Goal: Check status: Check status

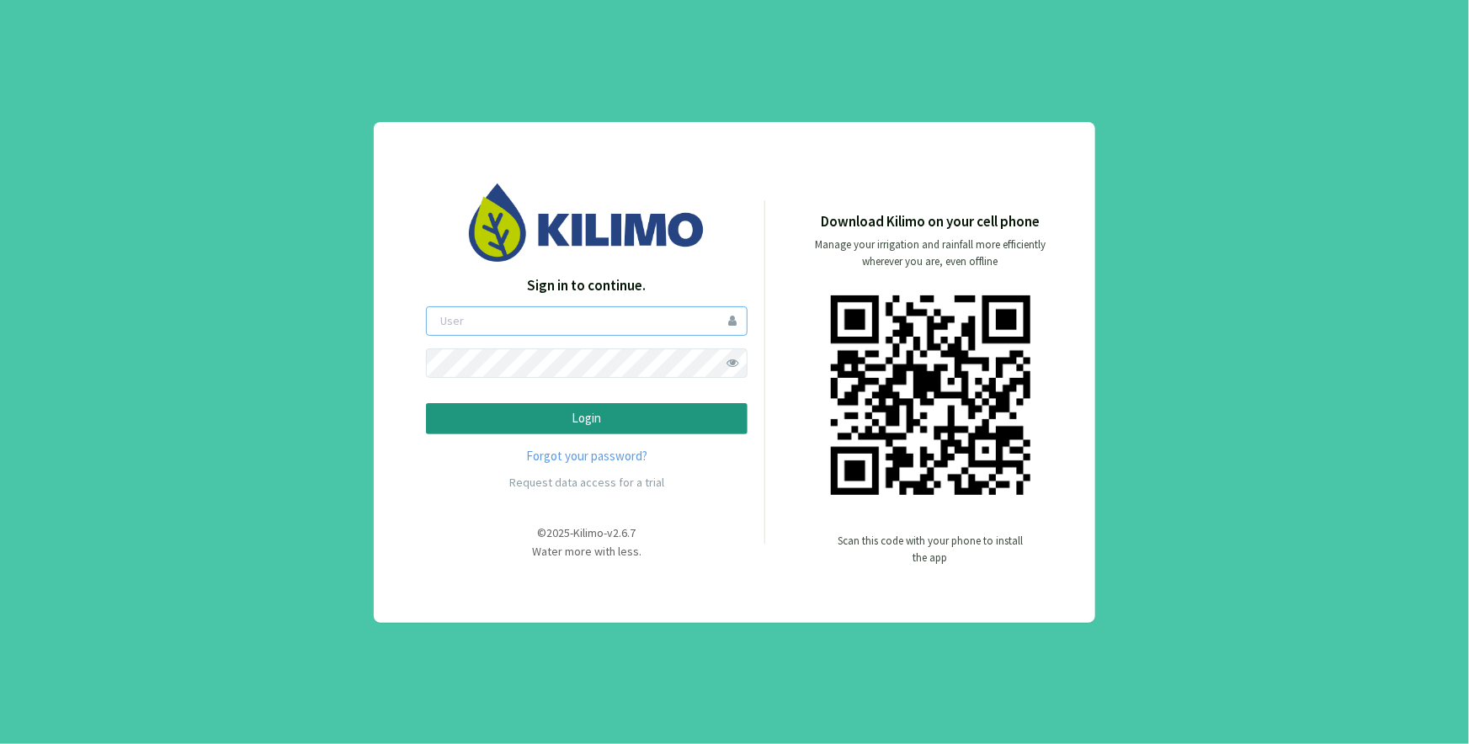
type input "[EMAIL_ADDRESS][DOMAIN_NAME]"
click at [596, 418] on p "Login" at bounding box center [586, 418] width 293 height 19
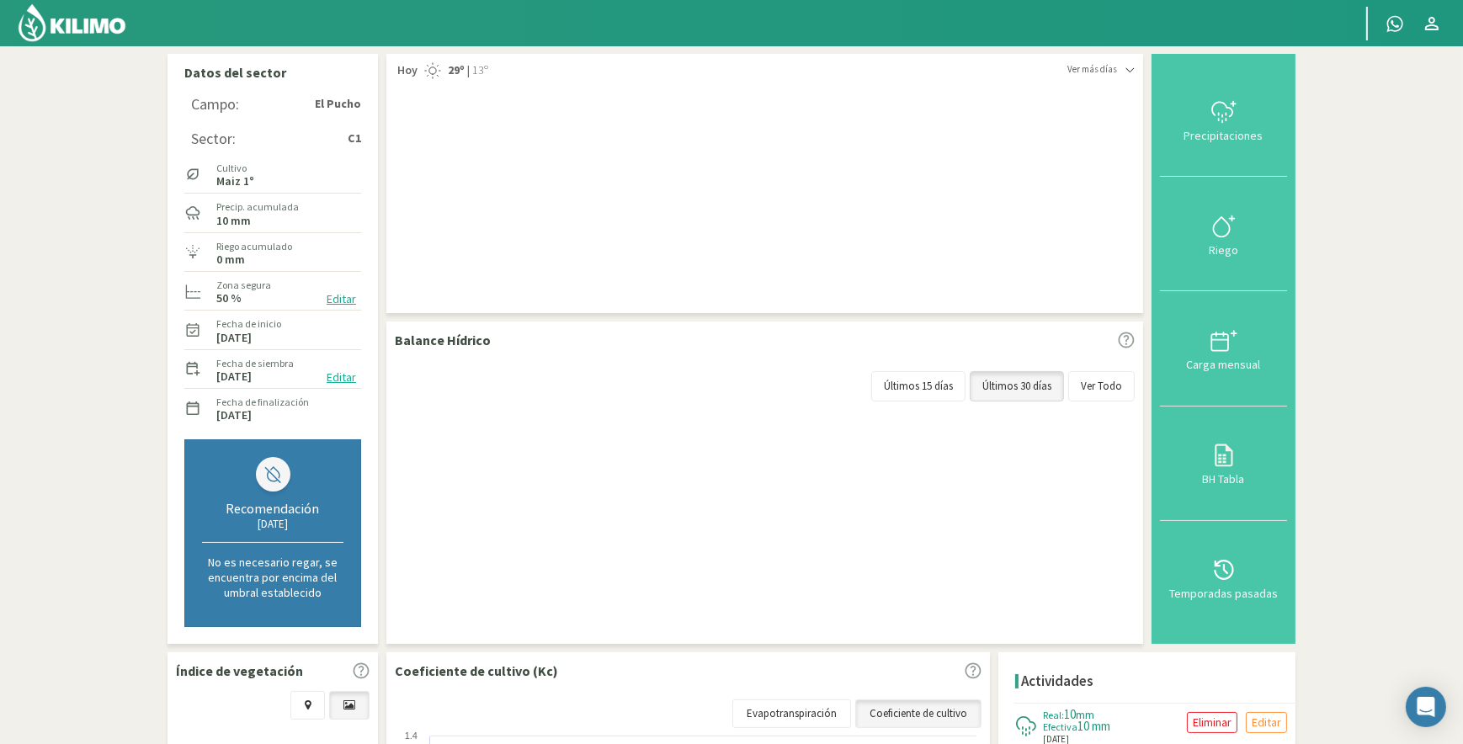
click at [91, 17] on img at bounding box center [72, 23] width 110 height 40
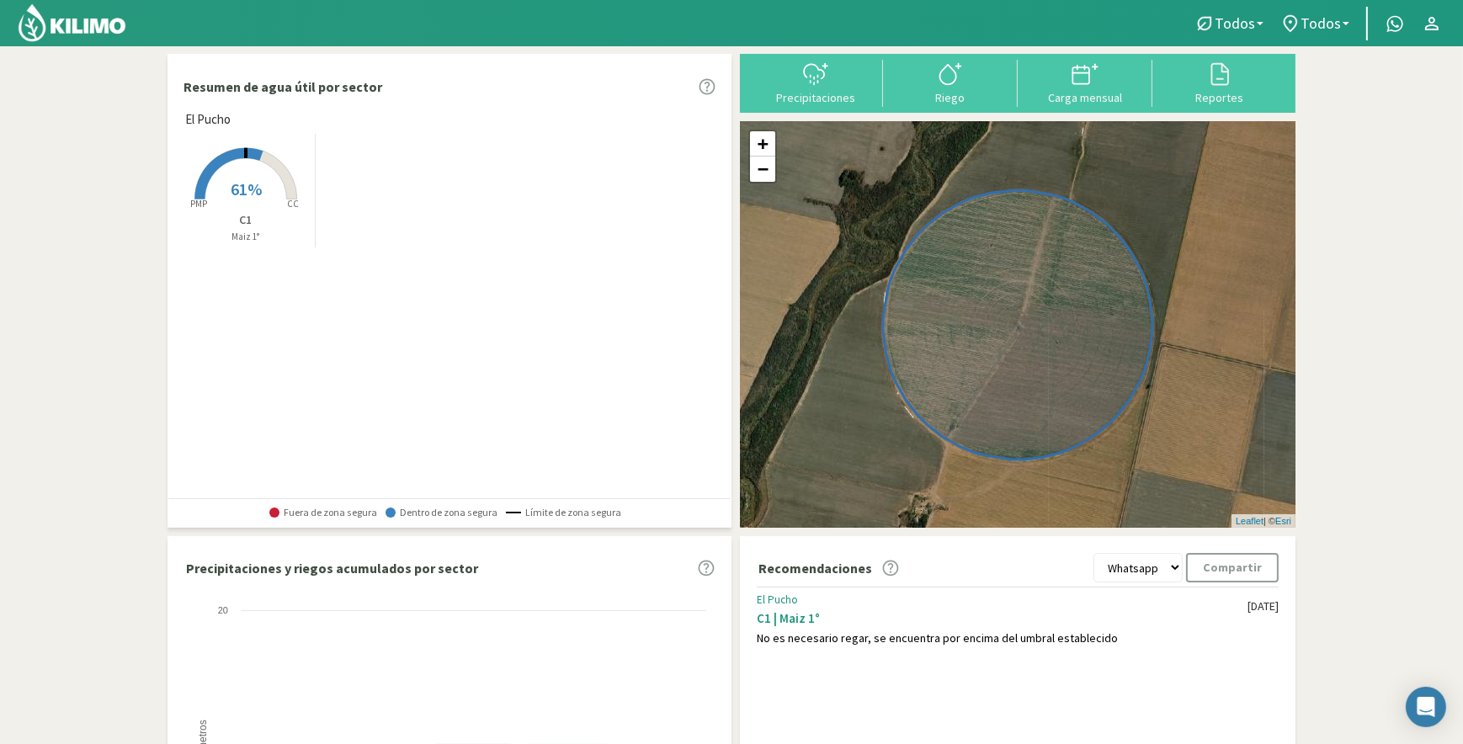
click at [247, 163] on rect at bounding box center [245, 201] width 135 height 135
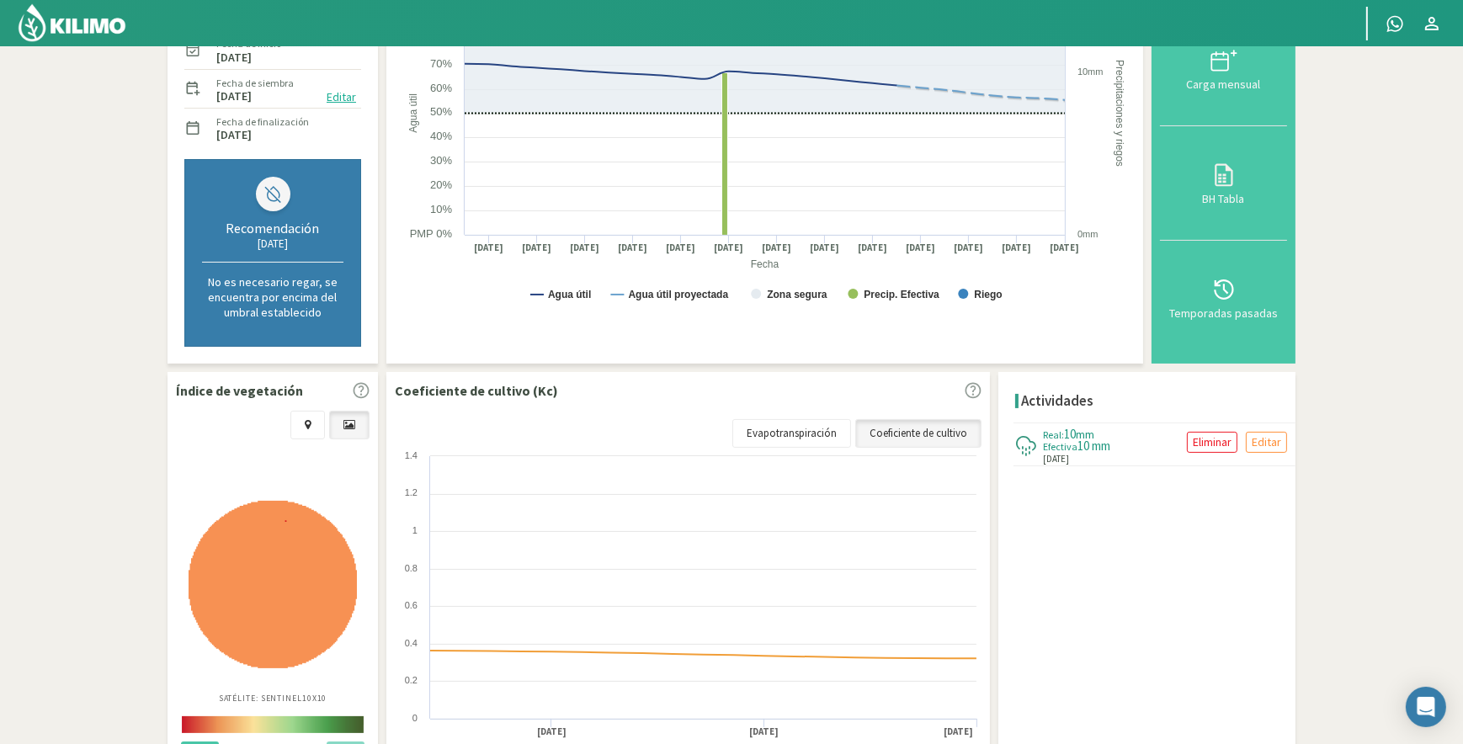
scroll to position [382, 0]
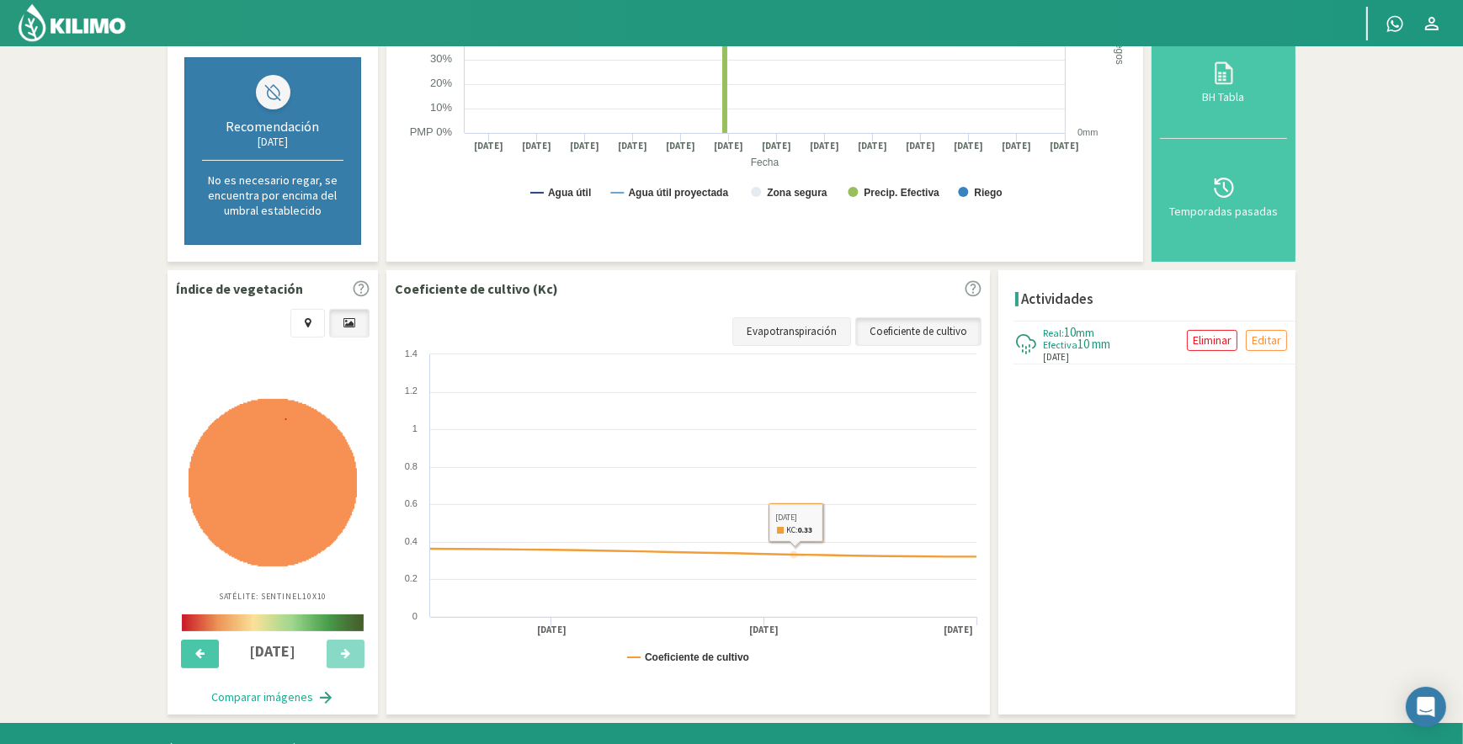
click at [788, 323] on link "Evapotranspiración" at bounding box center [791, 331] width 119 height 29
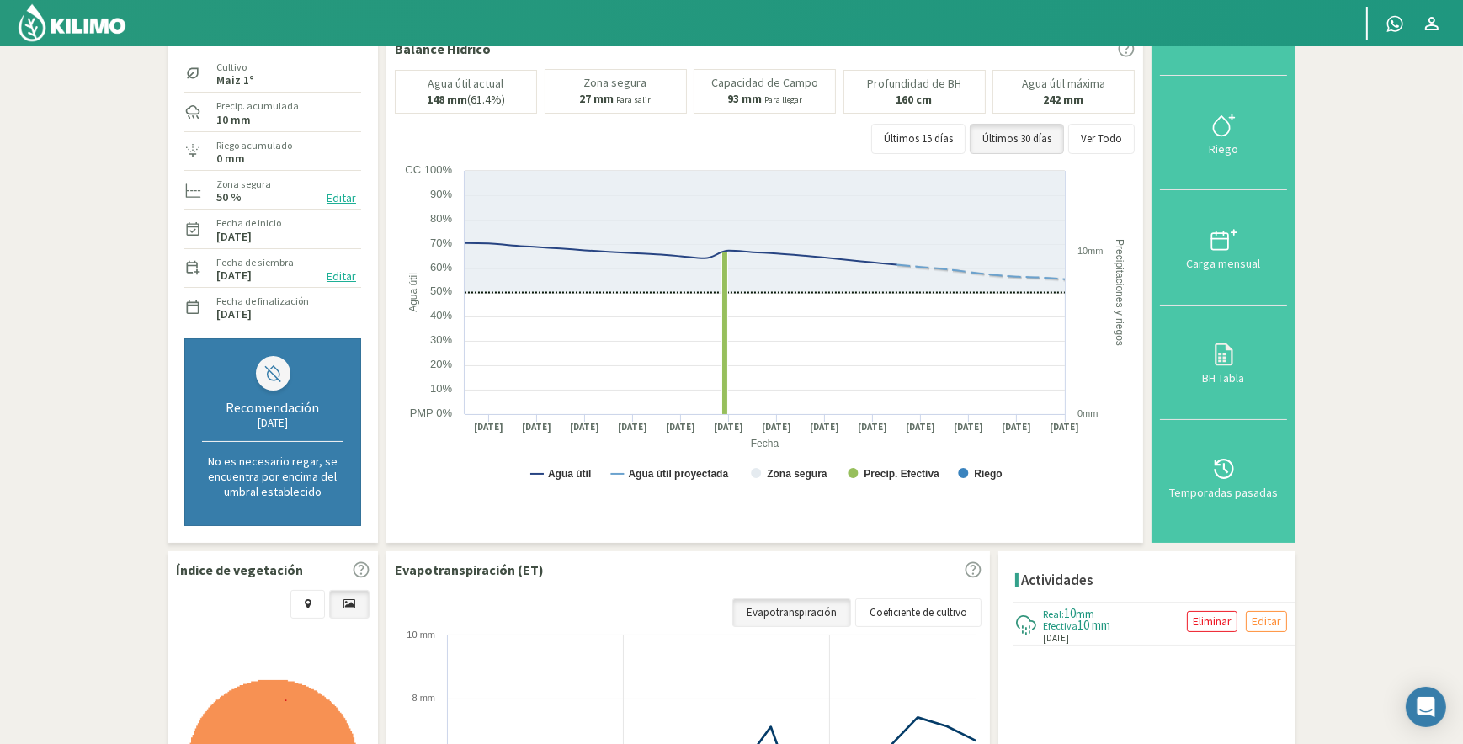
scroll to position [0, 0]
